Goal: Transaction & Acquisition: Purchase product/service

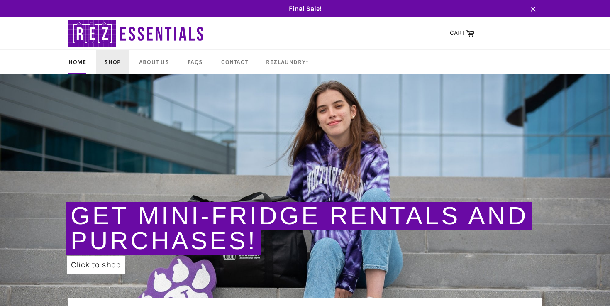
click at [111, 63] on link "Shop" at bounding box center [112, 62] width 33 height 24
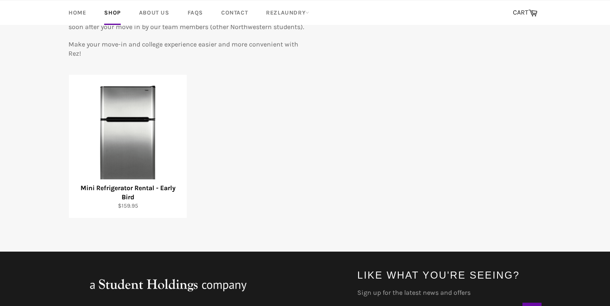
scroll to position [124, 0]
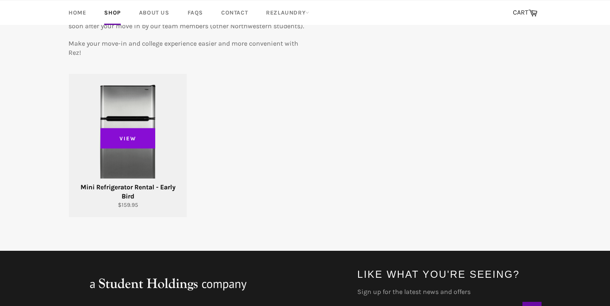
click at [128, 139] on span "View" at bounding box center [127, 138] width 55 height 21
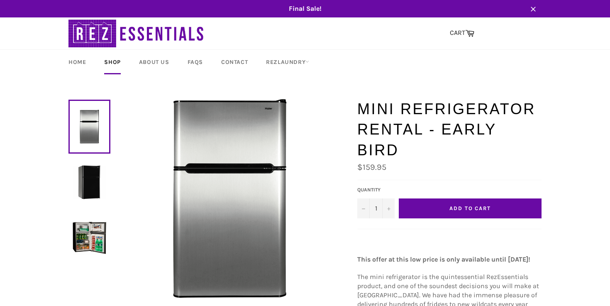
click at [452, 205] on span "Add to Cart" at bounding box center [469, 208] width 41 height 6
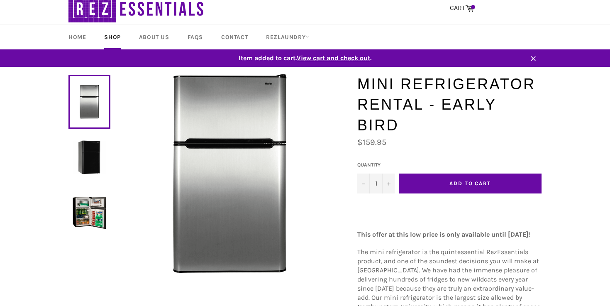
scroll to position [8, 0]
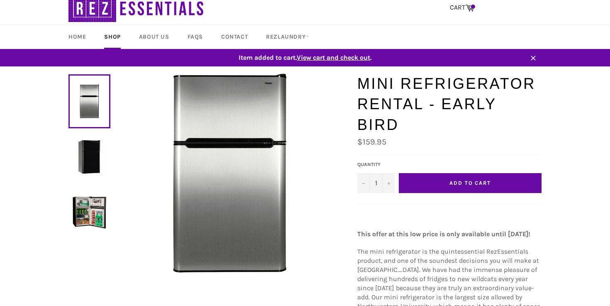
click at [345, 58] on span "View cart and check out" at bounding box center [333, 58] width 73 height 8
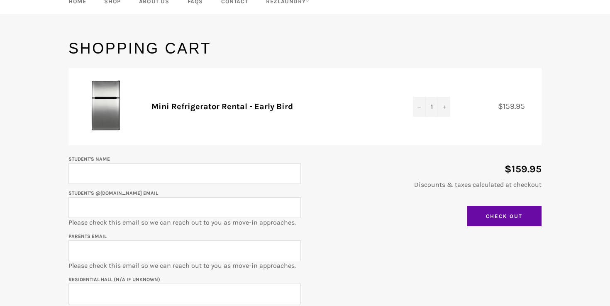
scroll to position [88, 0]
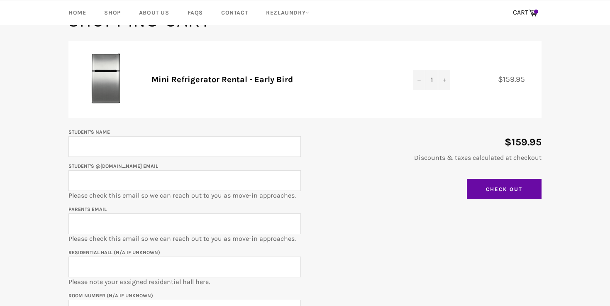
click at [139, 143] on input "Student's Name" at bounding box center [184, 146] width 232 height 21
type input "[PERSON_NAME]"
type input "[EMAIL_ADDRESS][DOMAIN_NAME]"
click at [112, 149] on input "[PERSON_NAME]" at bounding box center [184, 146] width 232 height 21
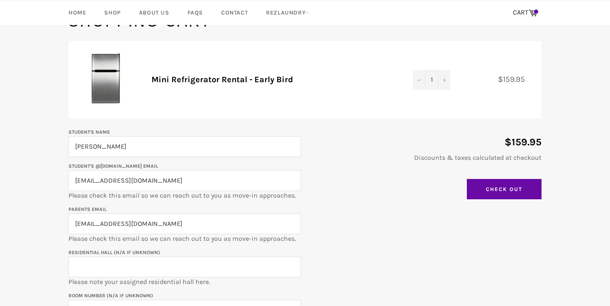
type input "[PERSON_NAME]"
click at [127, 180] on input "[EMAIL_ADDRESS][DOMAIN_NAME]" at bounding box center [184, 180] width 232 height 21
click at [192, 221] on input "[EMAIL_ADDRESS][DOMAIN_NAME]" at bounding box center [184, 223] width 232 height 21
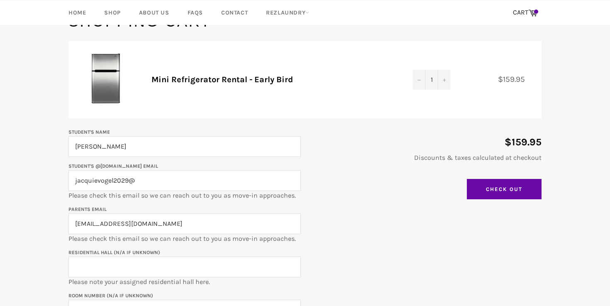
click at [216, 197] on p "Student's @[DOMAIN_NAME] email jacquievogel2029@ Please check this email so we …" at bounding box center [184, 180] width 232 height 39
click at [182, 178] on input "jacquievogel2029@" at bounding box center [184, 180] width 232 height 21
drag, startPoint x: 102, startPoint y: 166, endPoint x: 156, endPoint y: 167, distance: 54.0
click at [156, 167] on label "Student's @[DOMAIN_NAME] email" at bounding box center [113, 166] width 90 height 6
copy label "[DOMAIN_NAME]"
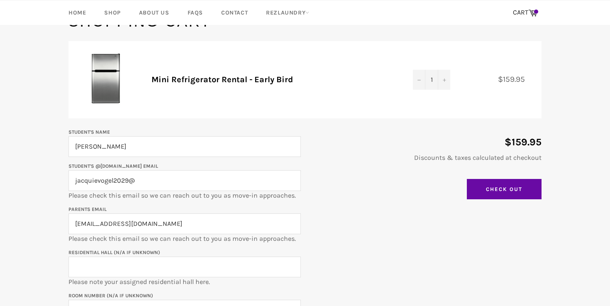
click at [147, 183] on input "jacquievogel2029@" at bounding box center [184, 180] width 232 height 21
paste input "[DOMAIN_NAME]"
type input "[EMAIL_ADDRESS][DOMAIN_NAME]"
click at [153, 225] on input "[EMAIL_ADDRESS][DOMAIN_NAME]" at bounding box center [184, 223] width 232 height 21
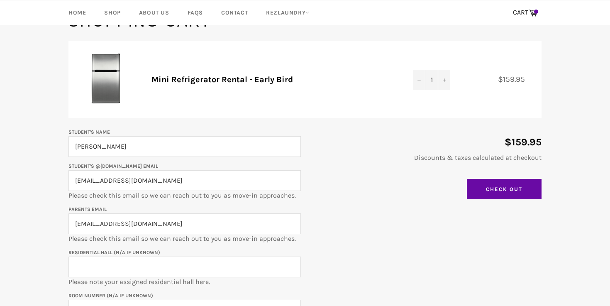
click at [153, 225] on input "[EMAIL_ADDRESS][DOMAIN_NAME]" at bounding box center [184, 223] width 232 height 21
type input "[PERSON_NAME][EMAIL_ADDRESS][DOMAIN_NAME]"
click at [106, 148] on input "[PERSON_NAME]" at bounding box center [184, 146] width 232 height 21
type input "[PERSON_NAME]"
click at [158, 271] on input "Residential Hall (N/A if unknown)" at bounding box center [184, 266] width 232 height 21
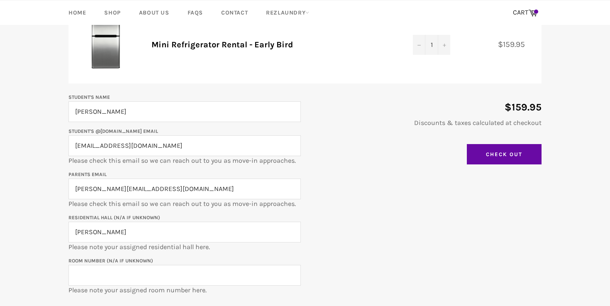
scroll to position [124, 0]
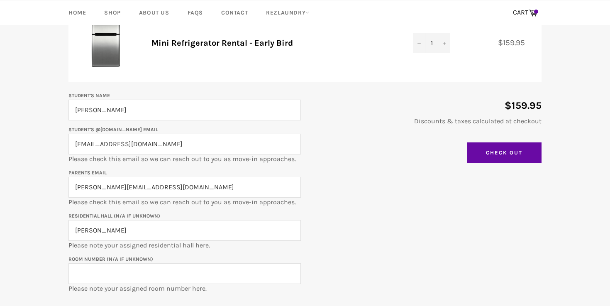
type input "[PERSON_NAME]"
click at [103, 275] on input "Room Number (N/A if unknown)" at bounding box center [184, 273] width 232 height 21
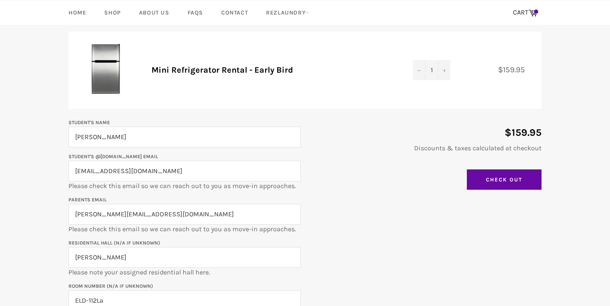
scroll to position [103, 0]
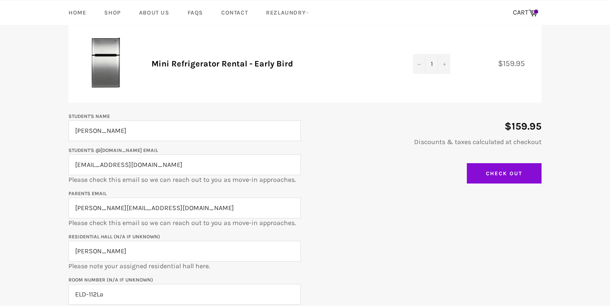
type input "ELD-112La"
click at [485, 172] on input "Check Out" at bounding box center [504, 173] width 75 height 21
